Goal: Communication & Community: Answer question/provide support

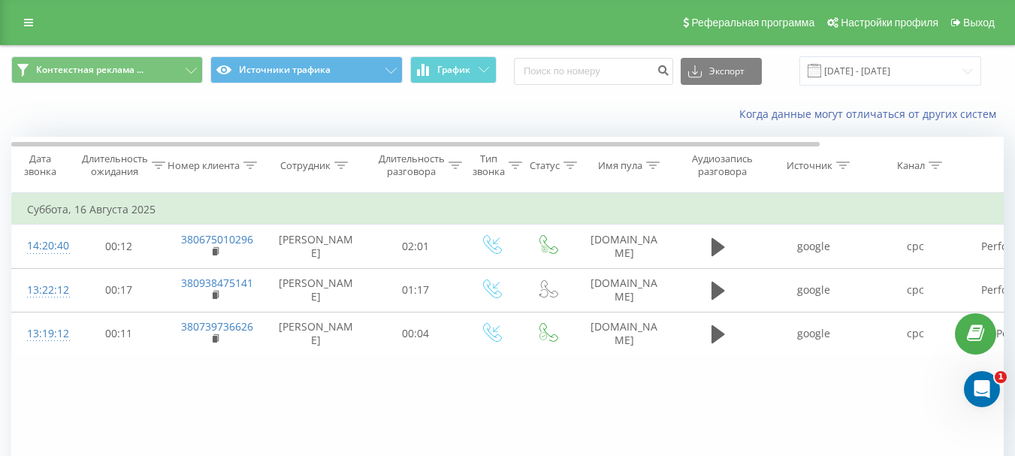
click at [4, 20] on div "Реферальная программа Настройки профиля Выход" at bounding box center [507, 22] width 1015 height 45
click at [38, 27] on link at bounding box center [28, 22] width 27 height 21
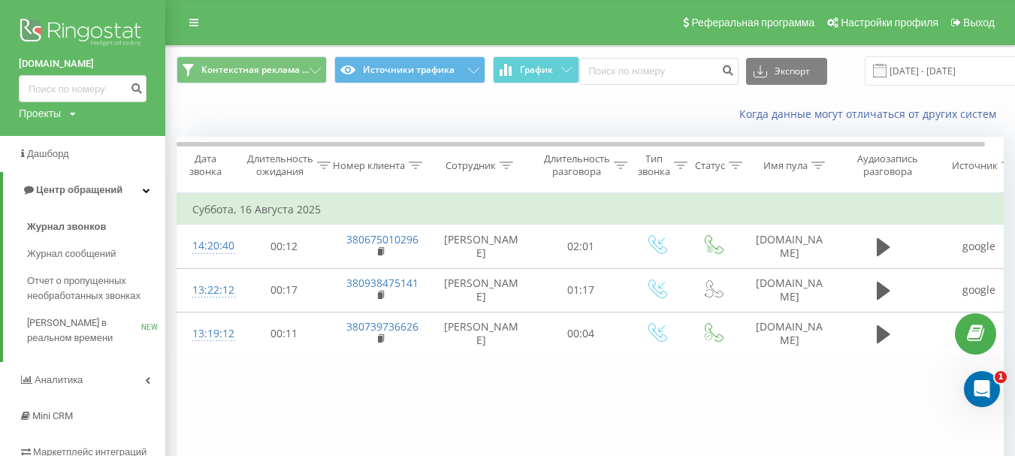
click at [67, 33] on img at bounding box center [83, 34] width 128 height 38
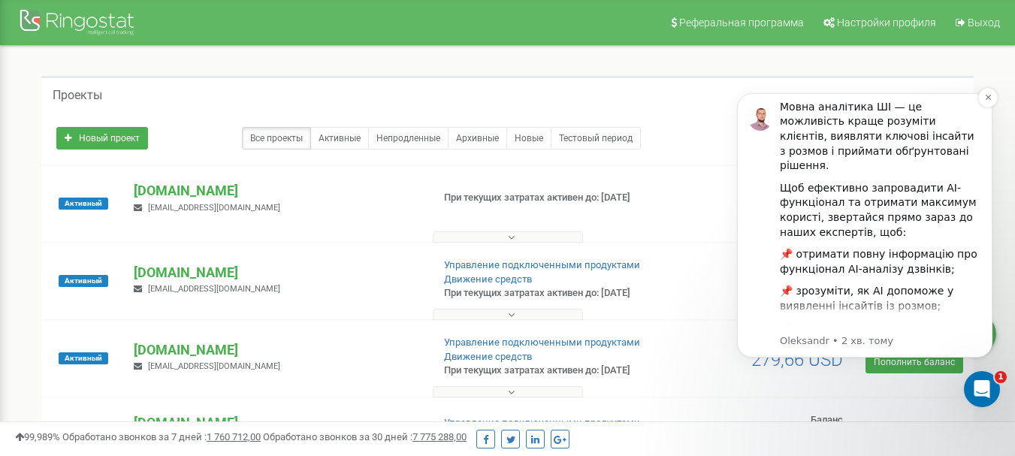
scroll to position [207, 0]
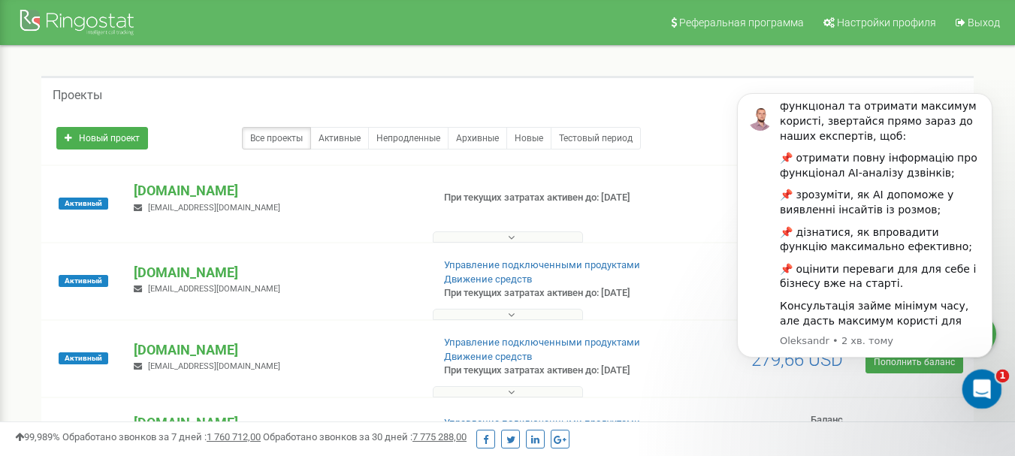
click at [993, 388] on div "Відкрити програму для спілкування Intercom" at bounding box center [980, 387] width 50 height 50
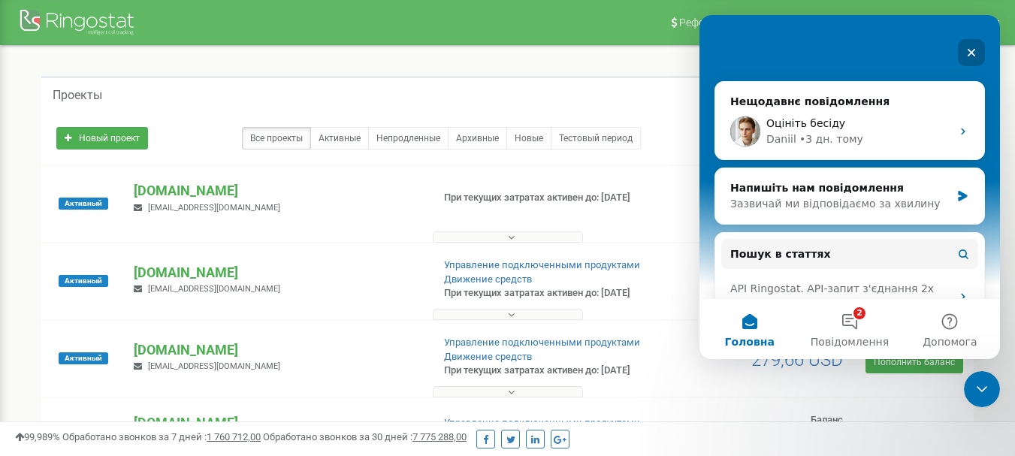
scroll to position [425, 0]
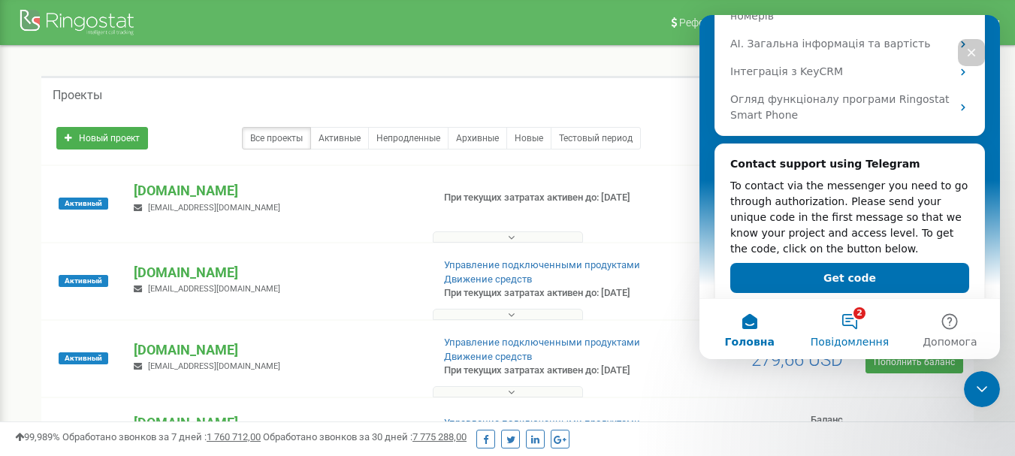
click at [845, 328] on button "2 Повідомлення" at bounding box center [849, 329] width 100 height 60
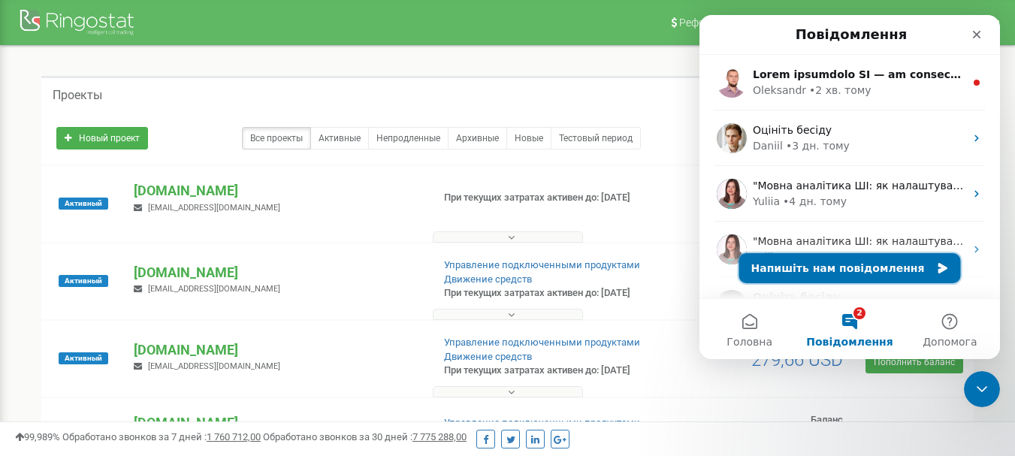
click at [814, 273] on button "Напишіть нам повідомлення" at bounding box center [850, 268] width 222 height 30
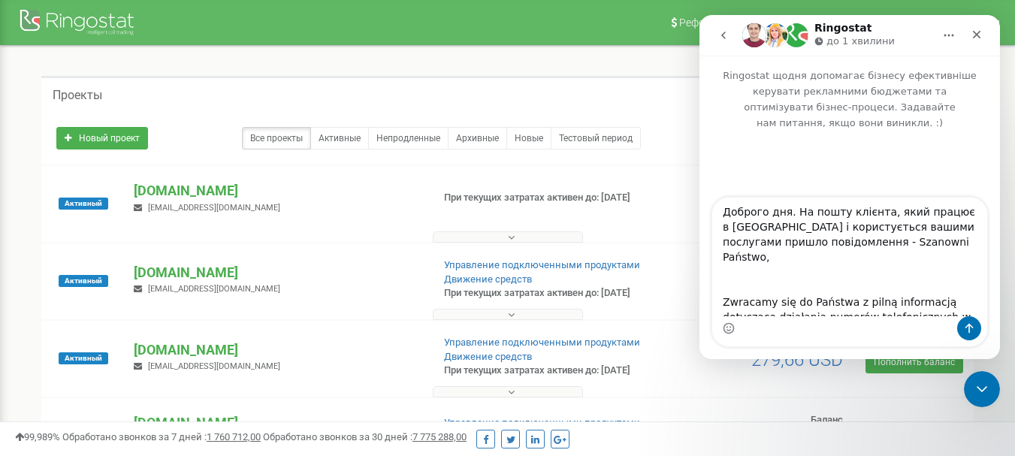
scroll to position [0, 0]
drag, startPoint x: 931, startPoint y: 227, endPoint x: 929, endPoint y: 252, distance: 24.8
click at [932, 227] on textarea "Доброго дня. На пошту клієнта, який працює в [GEOGRAPHIC_DATA] і користується в…" at bounding box center [849, 257] width 275 height 119
click at [791, 243] on textarea "Доброго дня. На пошту клієнта, який працює в [GEOGRAPHIC_DATA] і користується в…" at bounding box center [849, 257] width 275 height 119
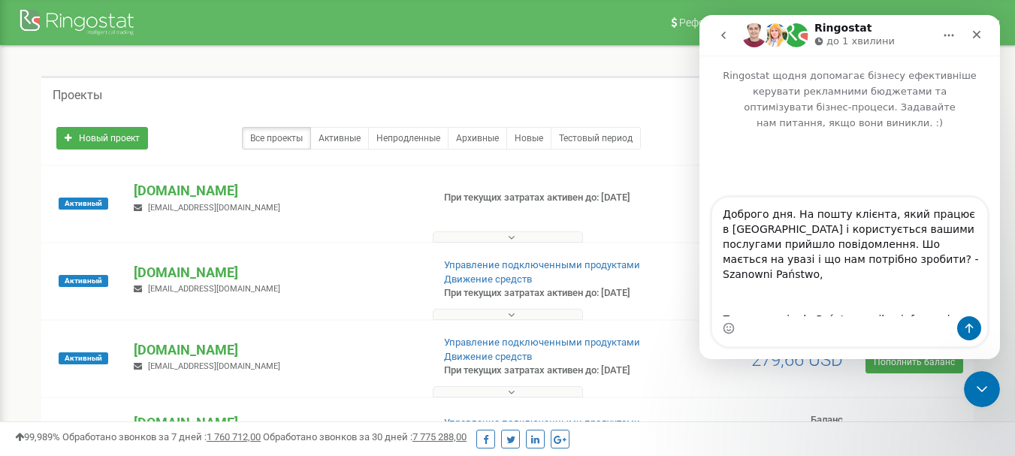
drag, startPoint x: 938, startPoint y: 245, endPoint x: 917, endPoint y: 243, distance: 21.8
click at [917, 243] on textarea "Доброго дня. На пошту клієнта, який працює в [GEOGRAPHIC_DATA] і користується в…" at bounding box center [849, 257] width 275 height 119
type textarea "Доброго дня. На пошту клієнта, який працює в [GEOGRAPHIC_DATA] і користується в…"
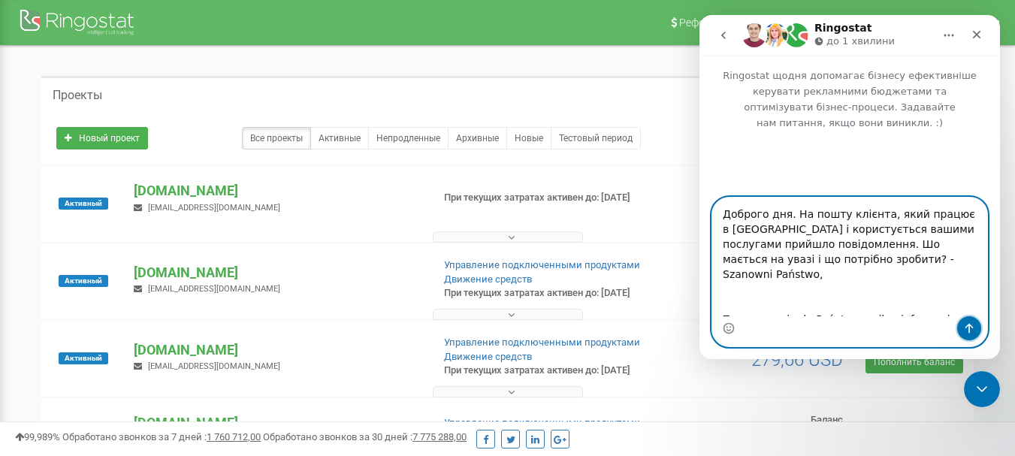
click at [978, 329] on button "Надіслати повідомлення…" at bounding box center [969, 328] width 24 height 24
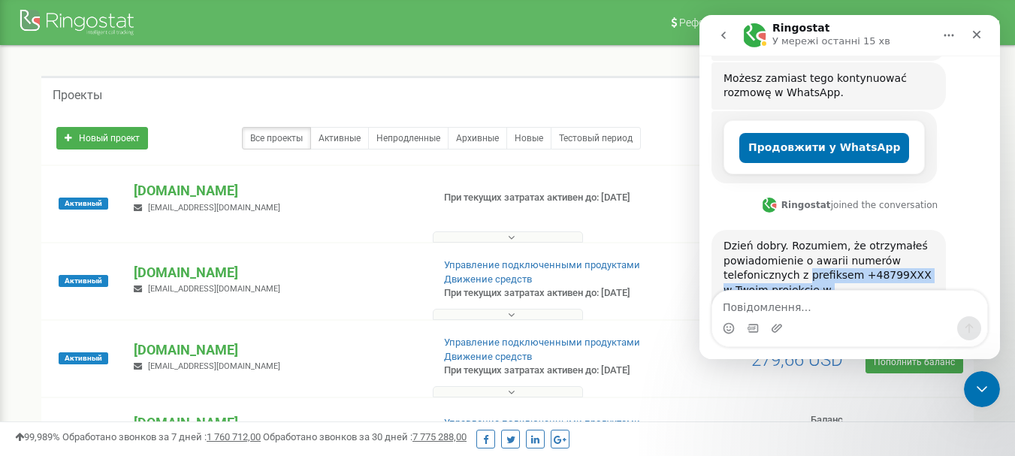
scroll to position [633, 0]
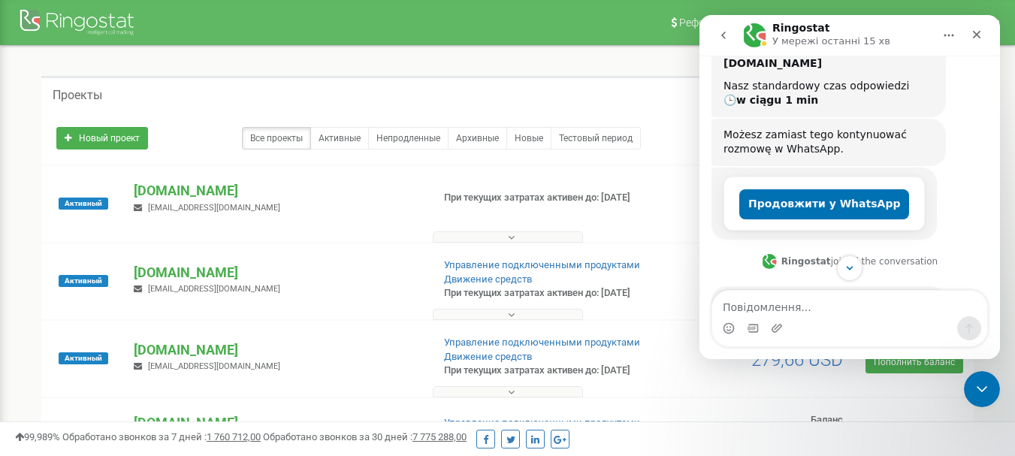
drag, startPoint x: 835, startPoint y: 246, endPoint x: 727, endPoint y: 185, distance: 123.9
click at [727, 185] on div "Доброго дня. На пошту клієнта, який працює в [GEOGRAPHIC_DATA] і користується в…" at bounding box center [850, 83] width 277 height 1135
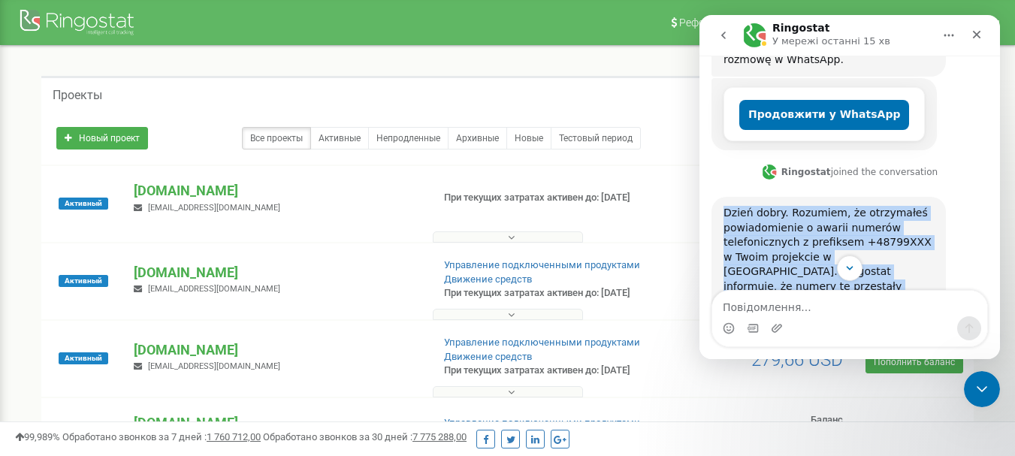
scroll to position [858, 0]
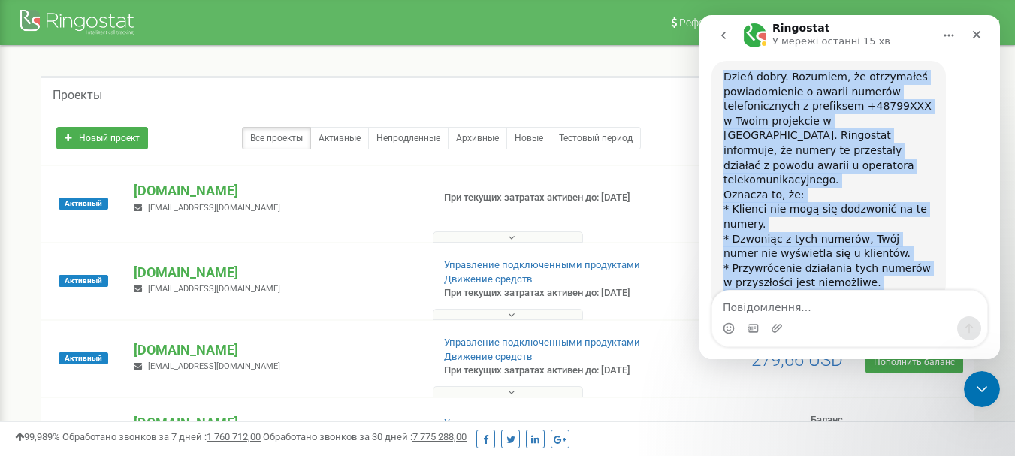
drag, startPoint x: 724, startPoint y: 184, endPoint x: 841, endPoint y: 250, distance: 134.6
copy div "Dzień dobry. Rozumiem, że otrzymałeś powiadomienie o awarii numerów telefoniczn…"
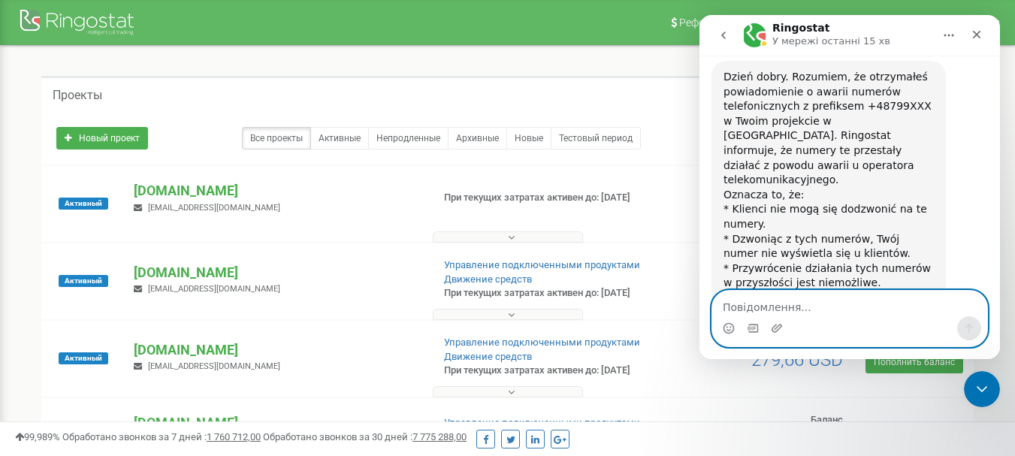
paste textarea "Połącz z operatorem"
type textarea "Połącz z operatorem"
click at [975, 332] on button "Надіслати повідомлення…" at bounding box center [969, 328] width 24 height 24
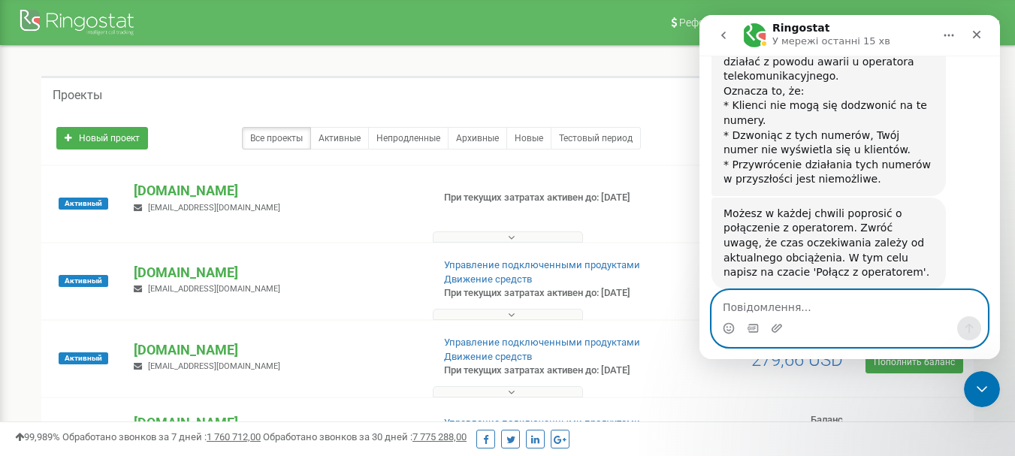
scroll to position [963, 0]
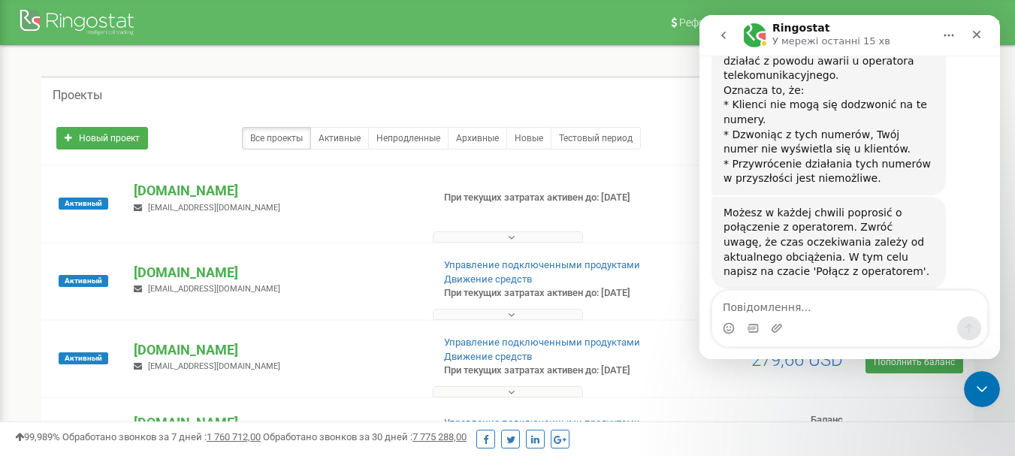
drag, startPoint x: 878, startPoint y: 246, endPoint x: 721, endPoint y: 228, distance: 158.1
click at [721, 345] on div "Łączę z zespołem wsparcia. Może to zająć kilka minut. Proszę pozostać na czacie…" at bounding box center [829, 376] width 234 height 62
copy div "Łączę z zespołem wsparcia. Może to zająć kilka minut. Proszę pozostać na czacie."
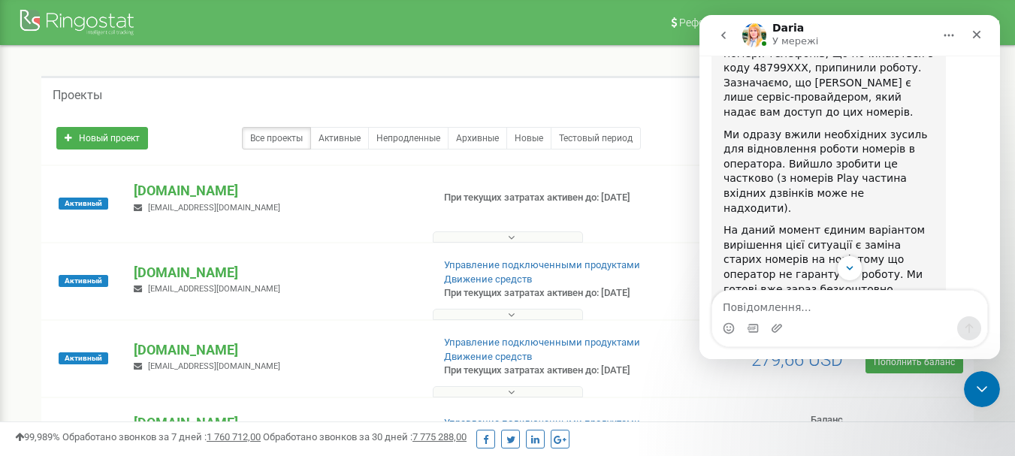
scroll to position [1470, 0]
